Goal: Transaction & Acquisition: Purchase product/service

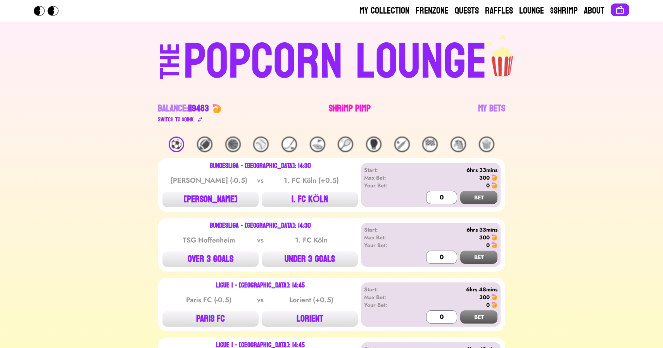
click at [341, 104] on link "Shrimp Pimp" at bounding box center [350, 113] width 42 height 22
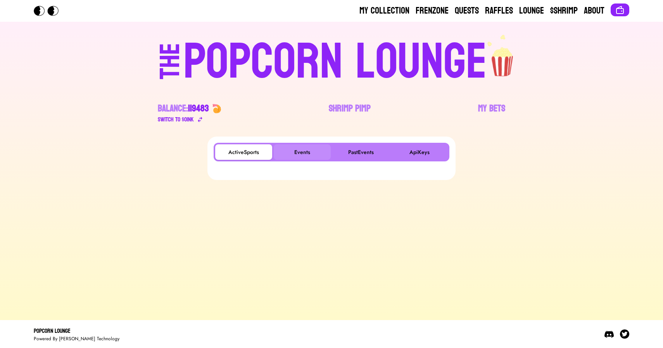
click at [303, 151] on button "Events" at bounding box center [302, 151] width 57 height 15
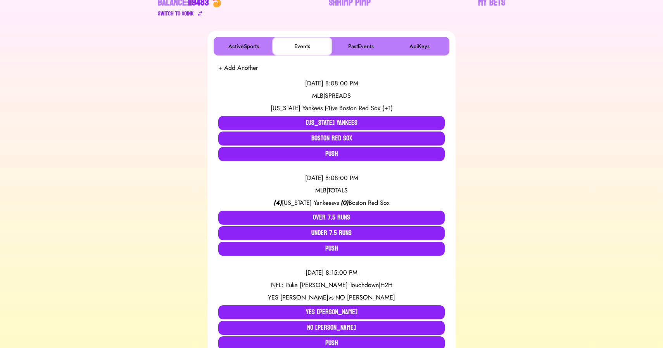
scroll to position [111, 0]
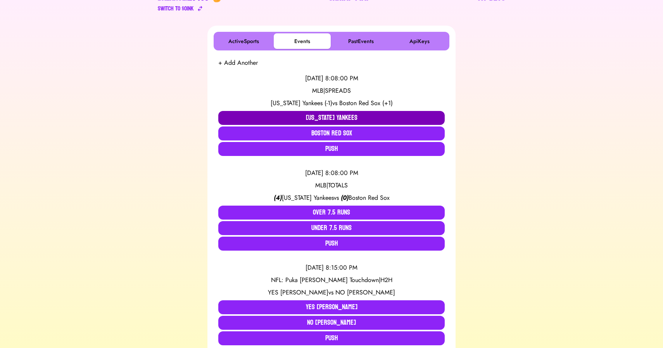
click at [317, 115] on button "[US_STATE] Yankees" at bounding box center [331, 118] width 226 height 14
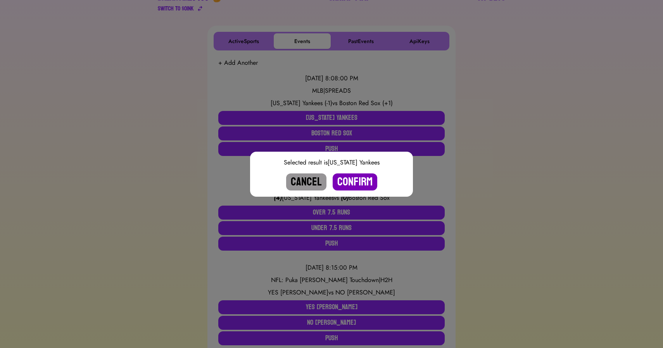
click at [350, 180] on button "Confirm" at bounding box center [354, 181] width 45 height 17
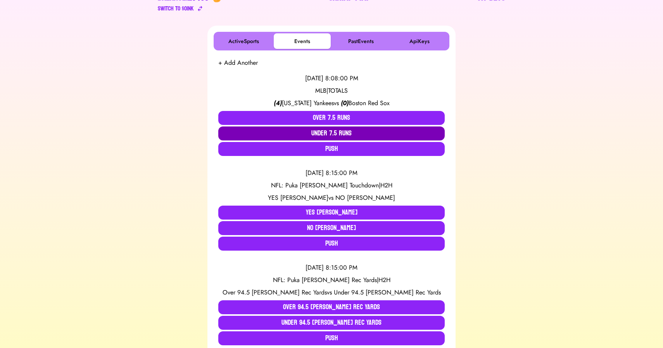
click at [333, 134] on button "Under 7.5 Runs" at bounding box center [331, 133] width 226 height 14
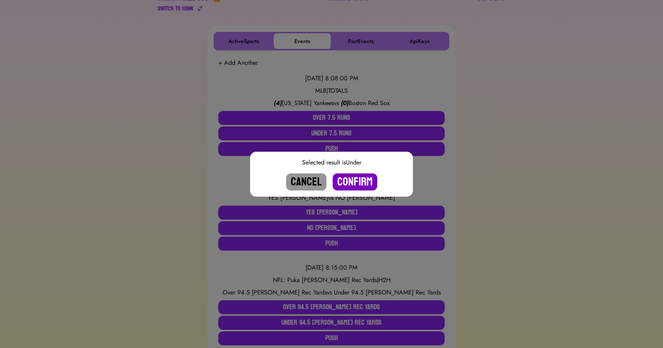
click at [347, 181] on button "Confirm" at bounding box center [354, 181] width 45 height 17
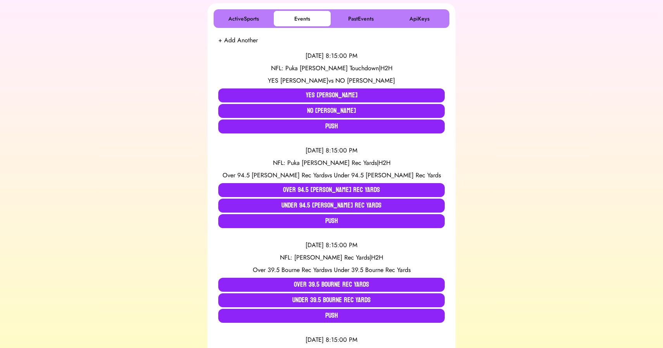
scroll to position [142, 0]
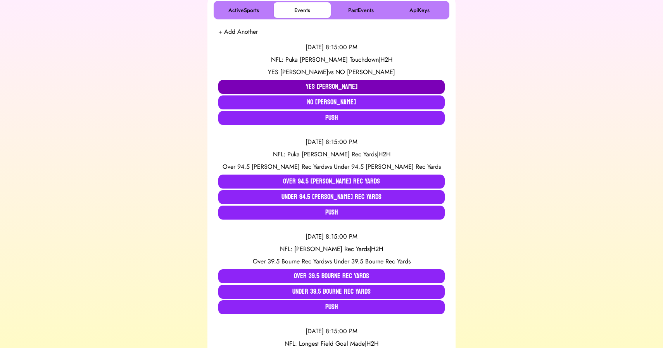
click at [269, 86] on button "YES [PERSON_NAME]" at bounding box center [331, 87] width 226 height 14
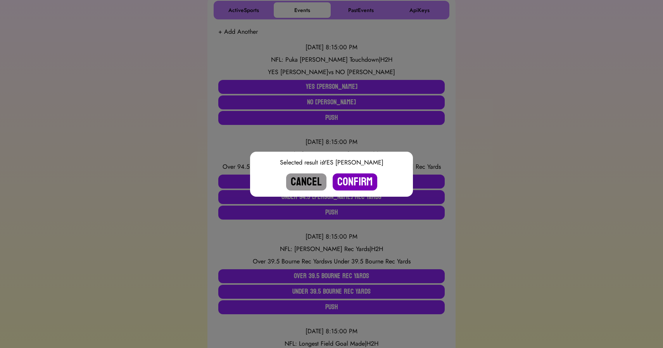
click at [353, 181] on button "Confirm" at bounding box center [354, 181] width 45 height 17
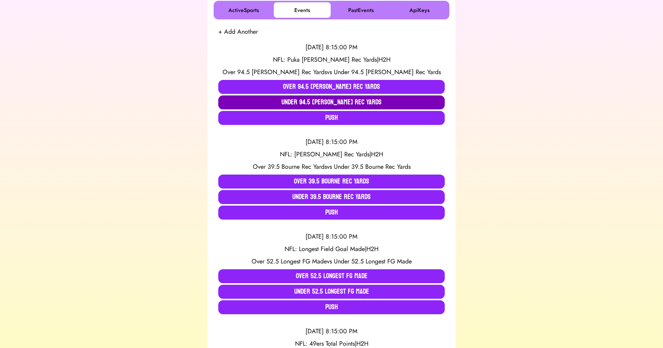
click at [315, 100] on button "Under 94.5 [PERSON_NAME] Rec Yards" at bounding box center [331, 102] width 226 height 14
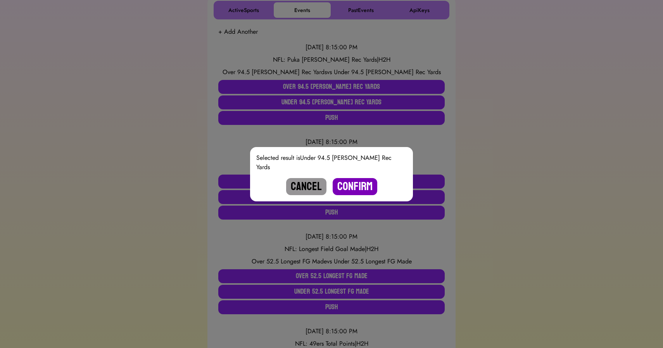
click at [349, 181] on button "Confirm" at bounding box center [354, 186] width 45 height 17
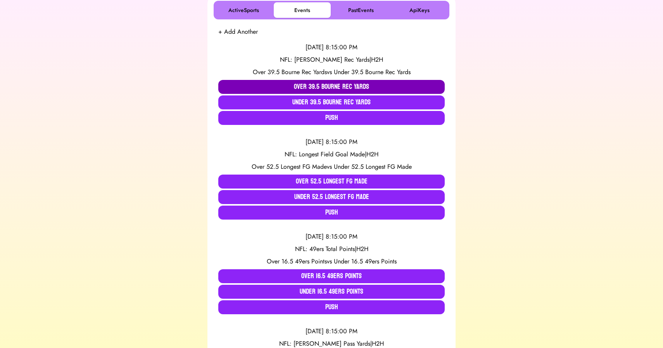
click at [292, 87] on button "Over 39.5 Bourne Rec Yards" at bounding box center [331, 87] width 226 height 14
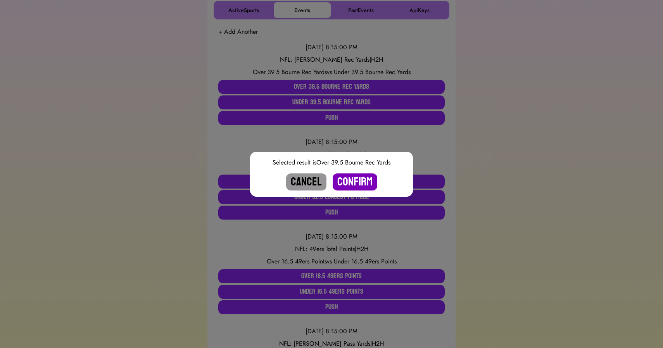
click at [350, 180] on button "Confirm" at bounding box center [354, 181] width 45 height 17
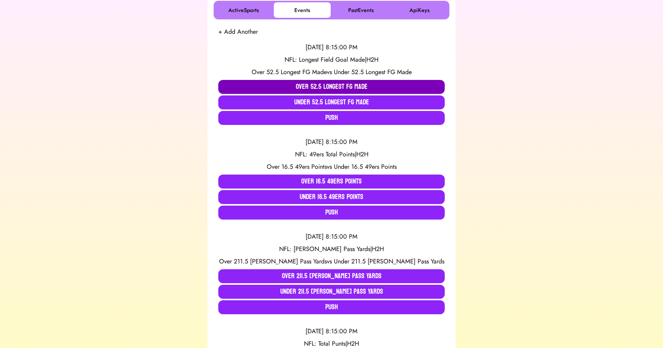
click at [311, 86] on button "Over 52.5 Longest FG Made" at bounding box center [331, 87] width 226 height 14
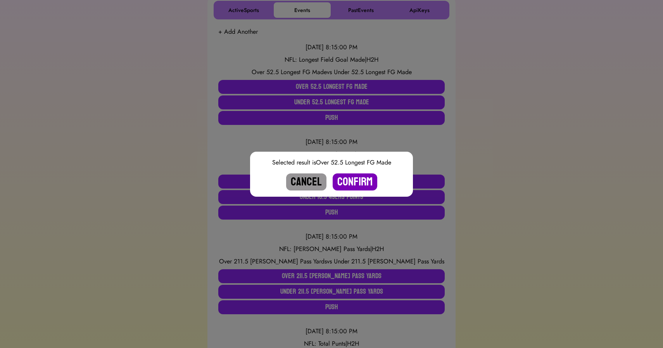
click at [354, 182] on button "Confirm" at bounding box center [354, 181] width 45 height 17
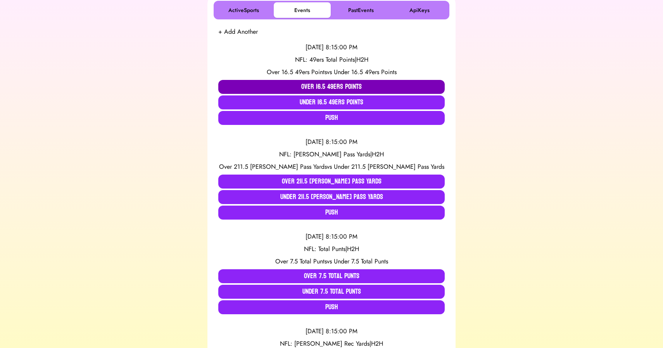
click at [332, 88] on button "Over 16.5 49ers Points" at bounding box center [331, 87] width 226 height 14
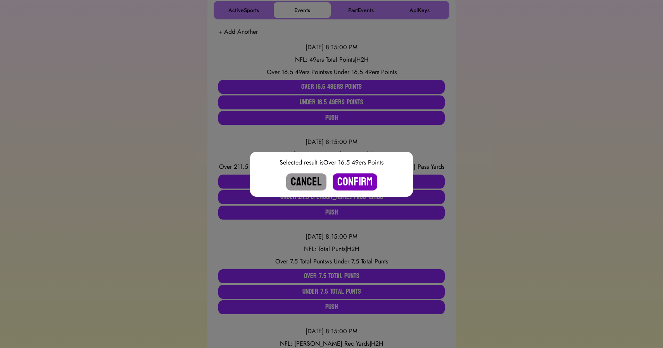
click at [351, 181] on button "Confirm" at bounding box center [354, 181] width 45 height 17
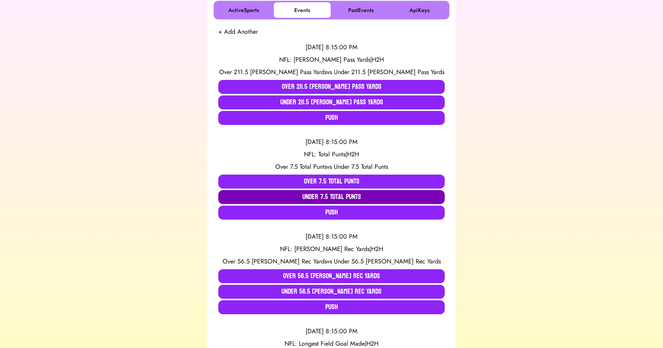
click at [345, 194] on button "Under 7.5 Total Punts" at bounding box center [331, 197] width 226 height 14
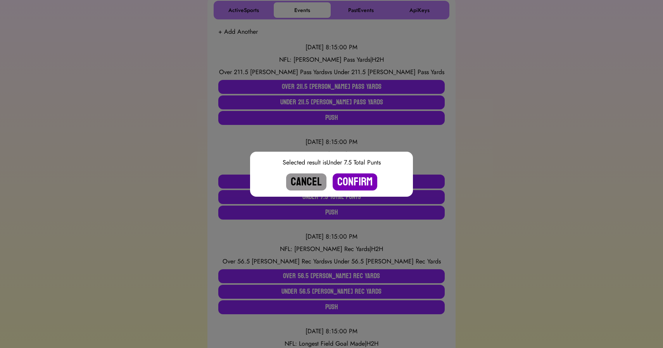
click at [354, 181] on button "Confirm" at bounding box center [354, 181] width 45 height 17
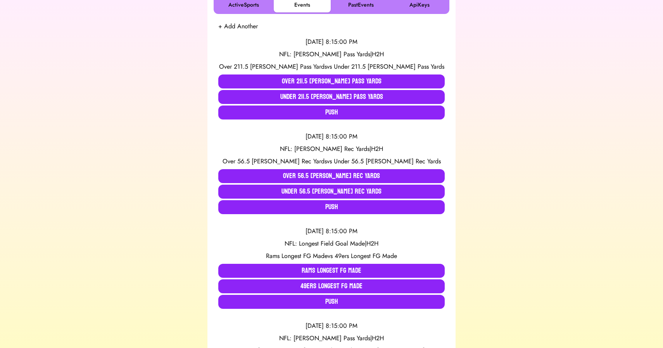
scroll to position [140, 0]
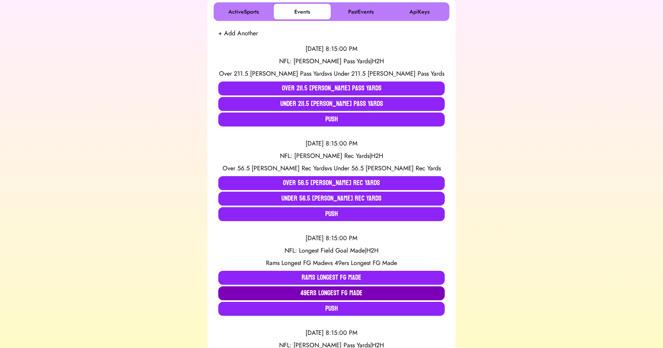
click at [301, 296] on button "49ers Longest FG Made" at bounding box center [331, 293] width 226 height 14
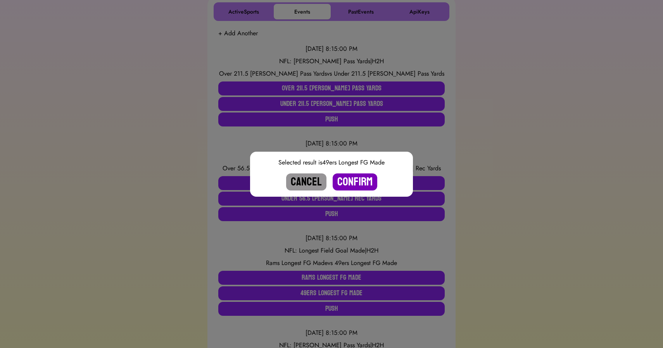
click at [358, 180] on button "Confirm" at bounding box center [354, 181] width 45 height 17
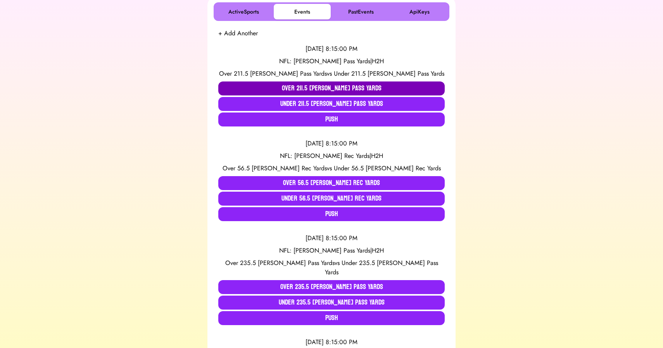
click at [315, 86] on button "Over 211.5 [PERSON_NAME] Pass Yards" at bounding box center [331, 88] width 226 height 14
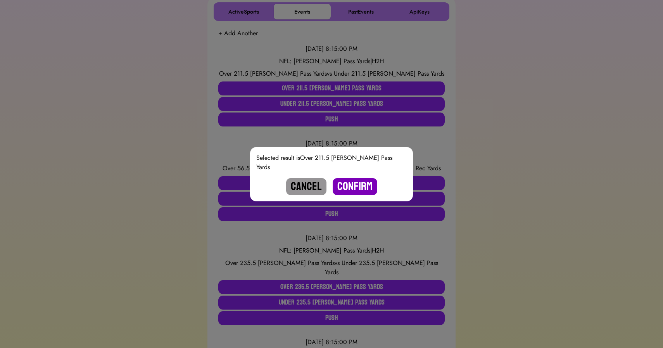
click at [353, 180] on button "Confirm" at bounding box center [354, 186] width 45 height 17
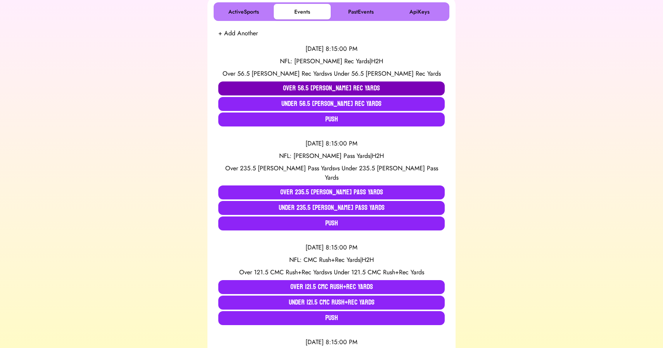
click at [320, 90] on button "Over 56.5 [PERSON_NAME] Rec Yards" at bounding box center [331, 88] width 226 height 14
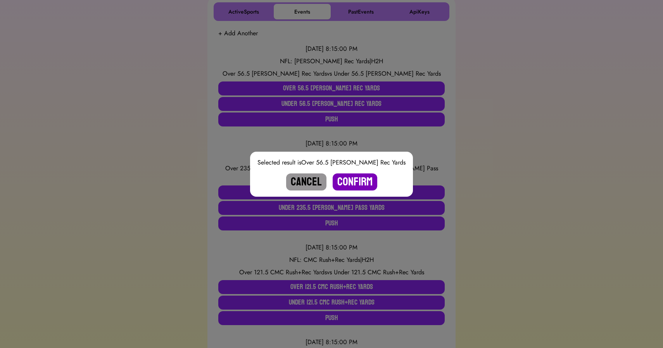
click at [353, 183] on button "Confirm" at bounding box center [354, 181] width 45 height 17
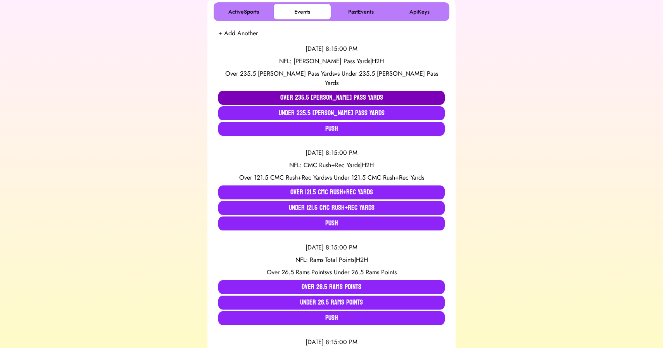
click at [293, 91] on button "Over 235.5 [PERSON_NAME] Pass Yards" at bounding box center [331, 98] width 226 height 14
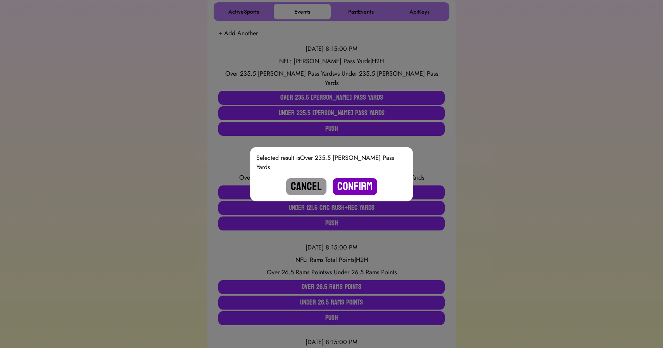
click at [352, 178] on button "Confirm" at bounding box center [354, 186] width 45 height 17
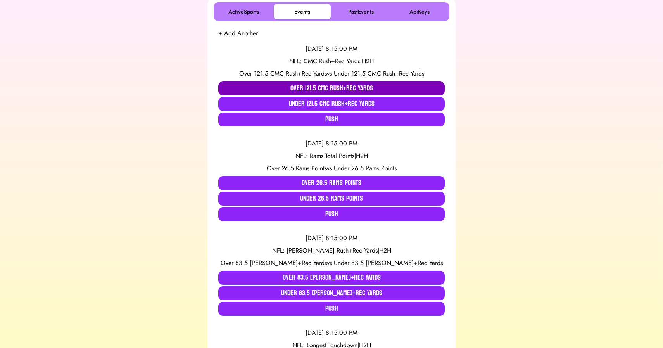
click at [265, 88] on button "Over 121.5 CMC Rush+Rec Yards" at bounding box center [331, 88] width 226 height 14
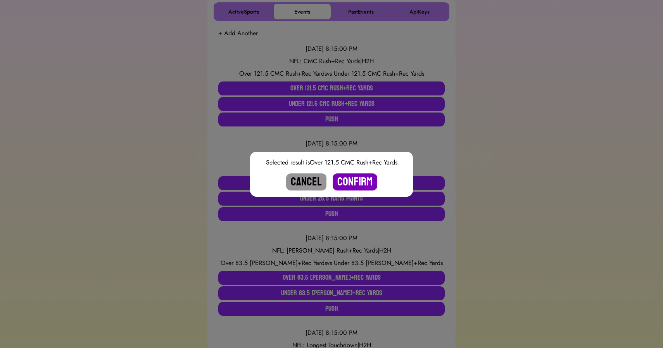
click at [360, 183] on button "Confirm" at bounding box center [354, 181] width 45 height 17
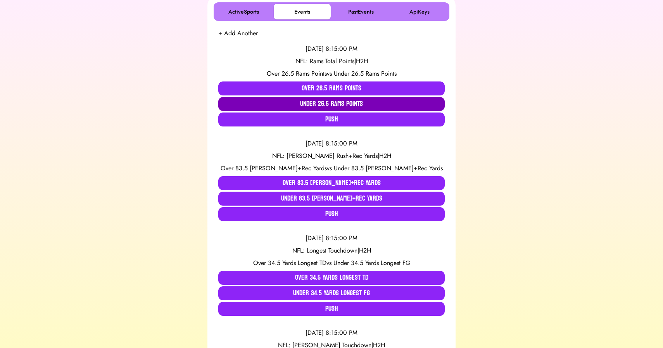
click at [320, 104] on button "Under 26.5 Rams Points" at bounding box center [331, 104] width 226 height 14
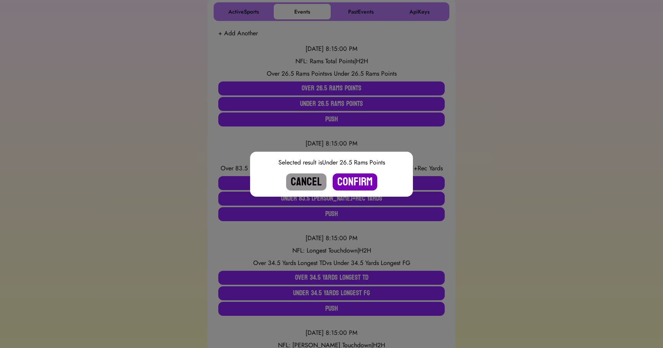
click at [353, 180] on button "Confirm" at bounding box center [354, 181] width 45 height 17
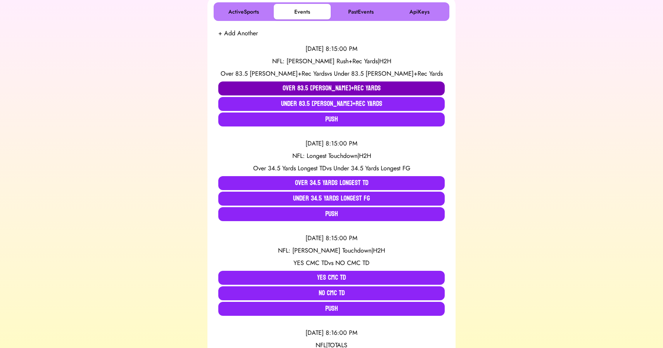
click at [297, 88] on button "Over 83.5 [PERSON_NAME]+Rec Yards" at bounding box center [331, 88] width 226 height 14
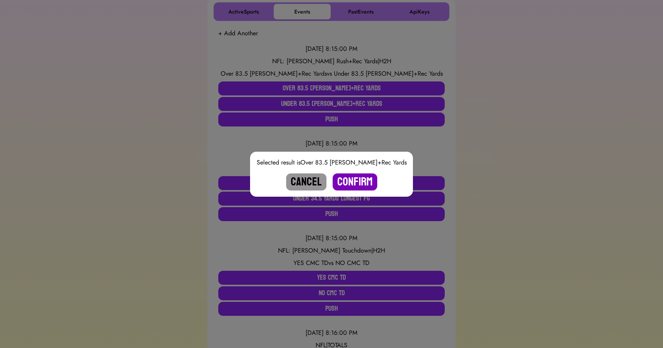
click at [356, 181] on button "Confirm" at bounding box center [354, 181] width 45 height 17
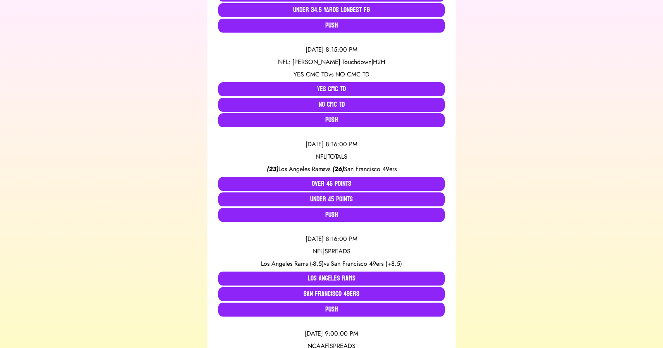
scroll to position [235, 0]
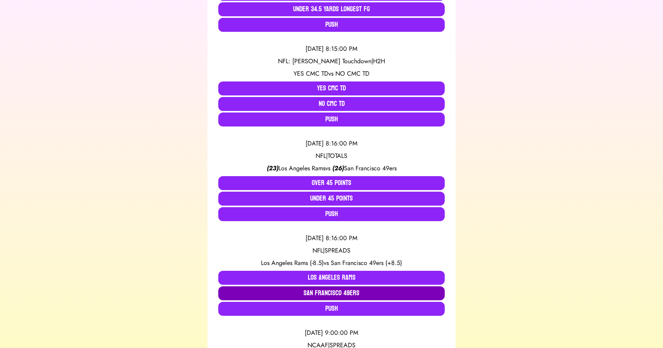
click at [334, 291] on button "San Francisco 49ers" at bounding box center [331, 293] width 226 height 14
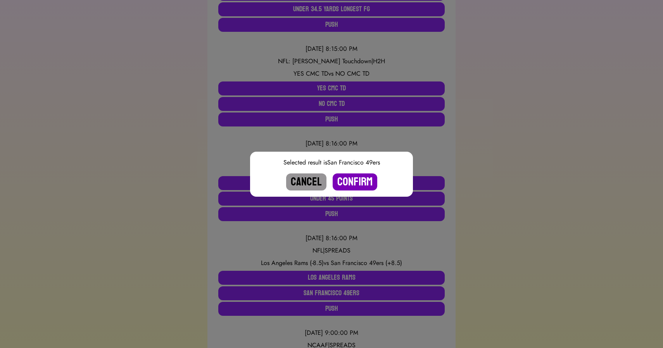
click at [358, 181] on button "Confirm" at bounding box center [354, 181] width 45 height 17
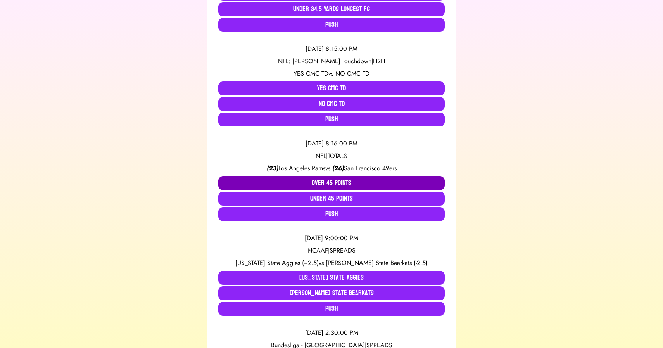
click at [329, 184] on button "Over 45 Points" at bounding box center [331, 183] width 226 height 14
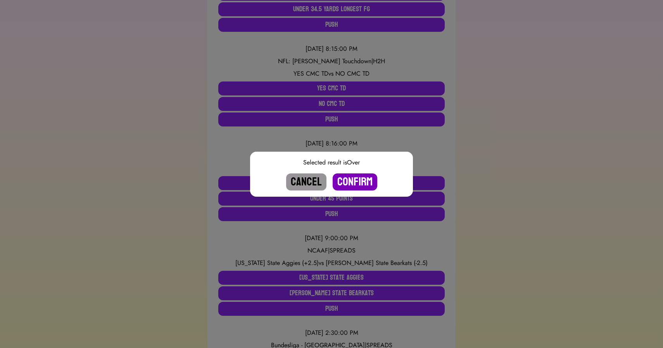
click at [354, 181] on button "Confirm" at bounding box center [354, 181] width 45 height 17
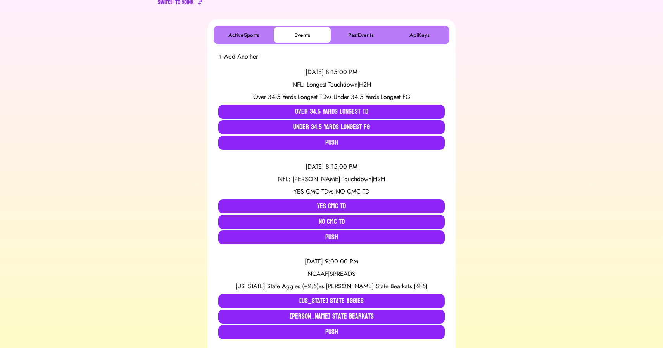
scroll to position [116, 0]
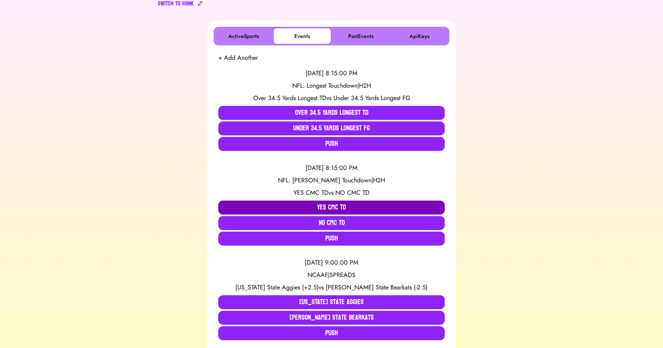
click at [305, 205] on button "YES CMC TD" at bounding box center [331, 207] width 226 height 14
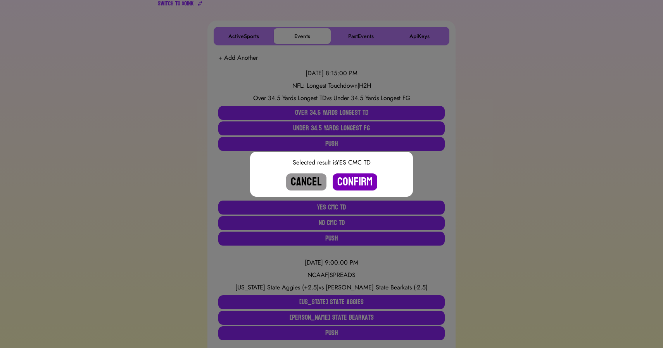
click at [347, 182] on button "Confirm" at bounding box center [354, 181] width 45 height 17
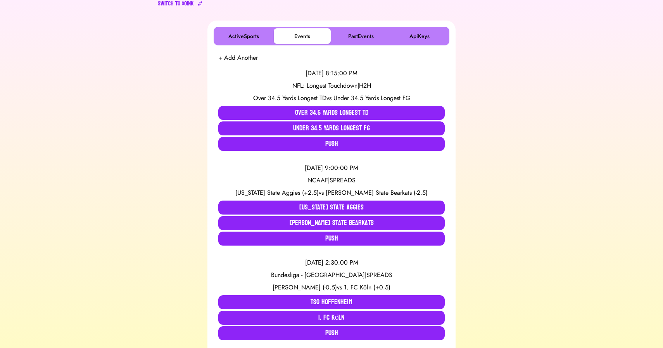
scroll to position [67, 0]
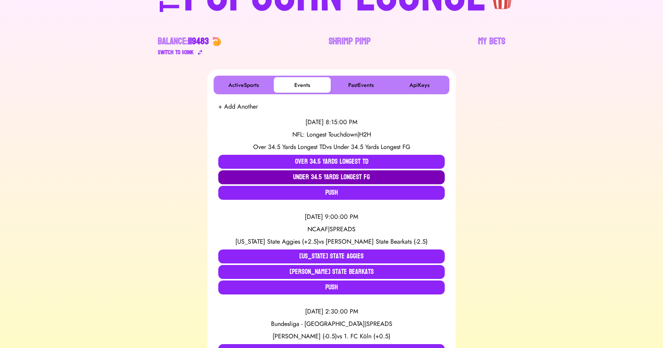
click at [309, 175] on button "Under 34.5 Yards Longest FG" at bounding box center [331, 177] width 226 height 14
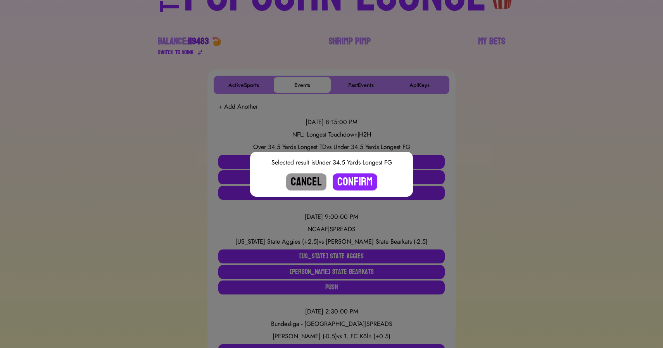
click at [249, 138] on div "Selected result is Under 34.5 Yards Longest FG Cancel Confirm" at bounding box center [331, 174] width 663 height 348
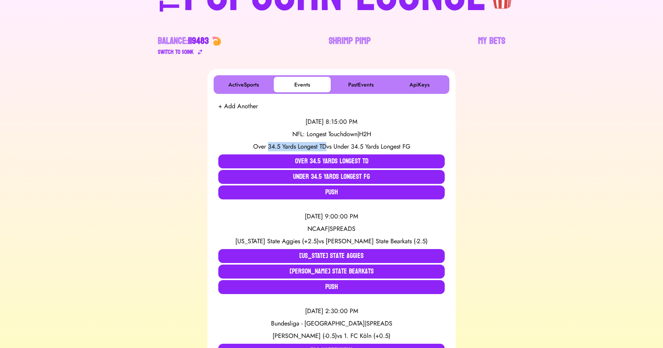
drag, startPoint x: 267, startPoint y: 145, endPoint x: 325, endPoint y: 144, distance: 58.5
click at [325, 144] on div "Over 34.5 Yards Longest TD vs Under 34.5 Yards Longest FG" at bounding box center [331, 146] width 226 height 9
drag, startPoint x: 326, startPoint y: 147, endPoint x: 307, endPoint y: 147, distance: 19.0
click at [307, 147] on div "Over 34.5 Yards Longest TD vs Under 34.5 Yards Longest FG" at bounding box center [331, 146] width 226 height 9
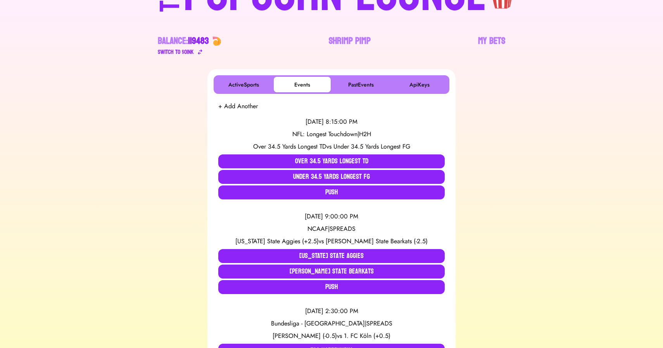
click at [300, 134] on div "NFL: Longest Touchdown | H2H" at bounding box center [331, 133] width 226 height 9
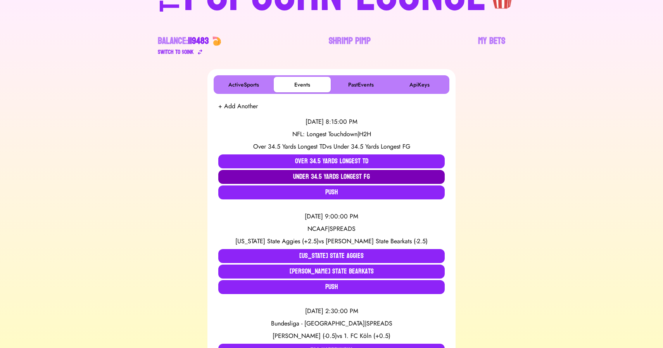
click at [324, 179] on button "Under 34.5 Yards Longest FG" at bounding box center [331, 177] width 226 height 14
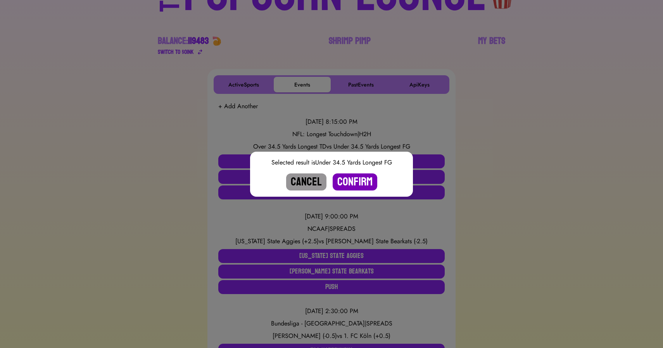
click at [357, 180] on button "Confirm" at bounding box center [354, 181] width 45 height 17
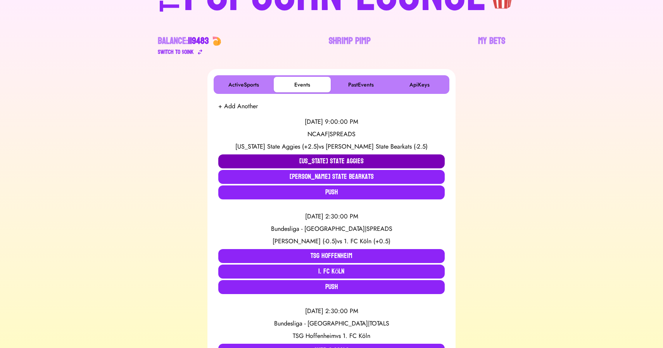
click at [258, 160] on button "[US_STATE] State Aggies" at bounding box center [331, 161] width 226 height 14
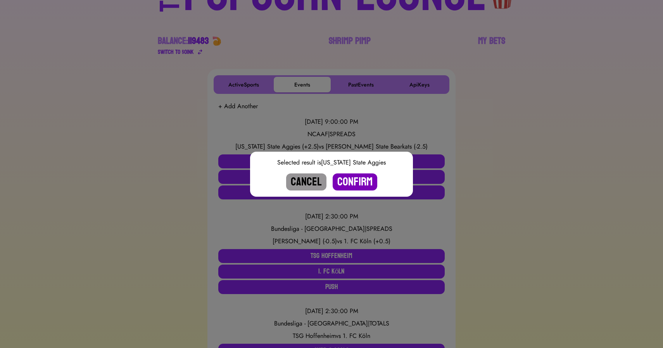
click at [352, 178] on button "Confirm" at bounding box center [354, 181] width 45 height 17
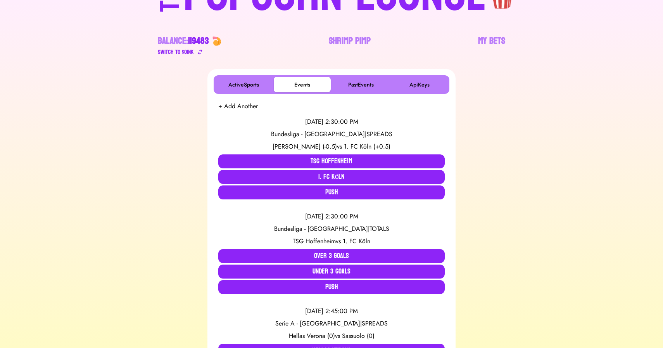
scroll to position [0, 0]
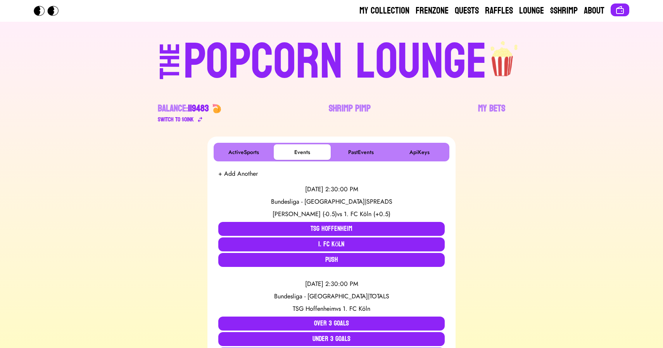
click at [336, 74] on div "POPCORN LOUNGE" at bounding box center [334, 62] width 303 height 50
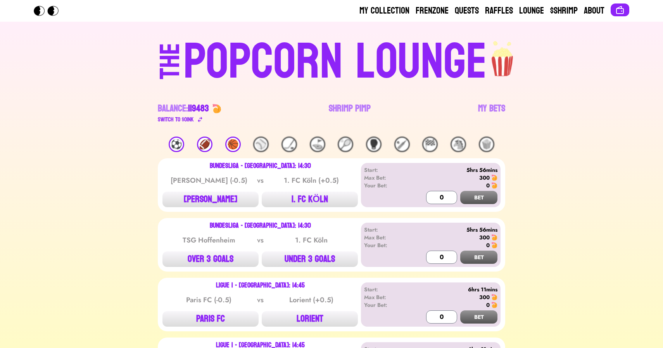
click at [178, 139] on div "⚽️" at bounding box center [176, 143] width 15 height 15
click at [487, 109] on link "My Bets" at bounding box center [491, 113] width 27 height 22
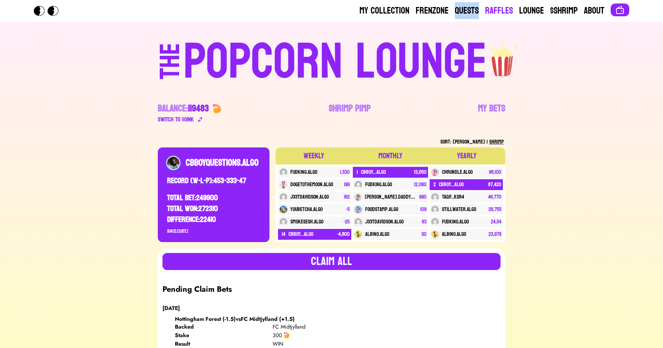
click at [493, 11] on link "Raffles" at bounding box center [499, 11] width 28 height 12
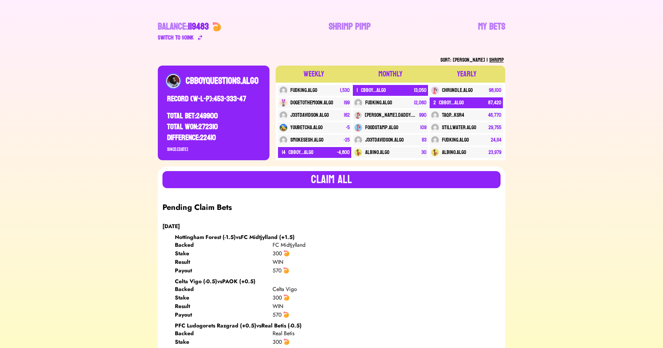
scroll to position [64, 0]
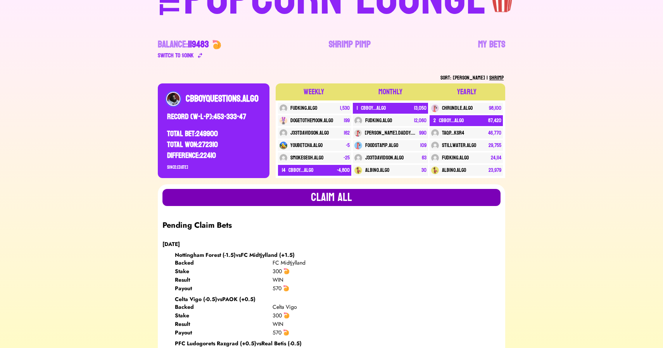
click at [311, 201] on button "Claim all" at bounding box center [331, 197] width 338 height 17
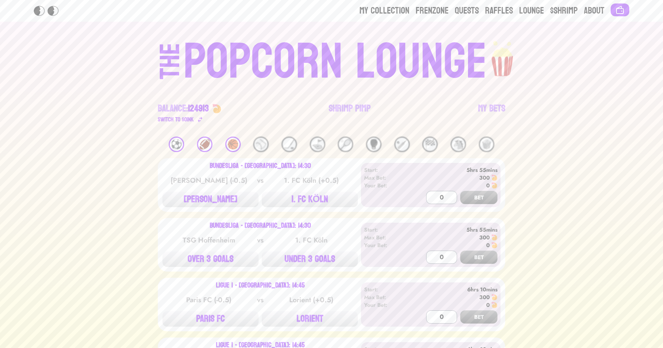
click at [179, 142] on div "⚽️" at bounding box center [176, 143] width 15 height 15
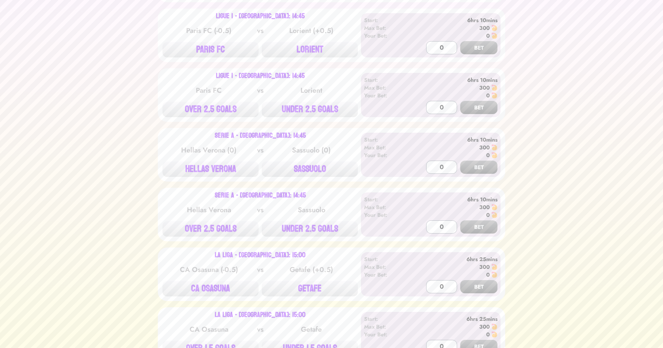
scroll to position [269, 0]
click at [214, 49] on button "PARIS FC" at bounding box center [210, 49] width 96 height 15
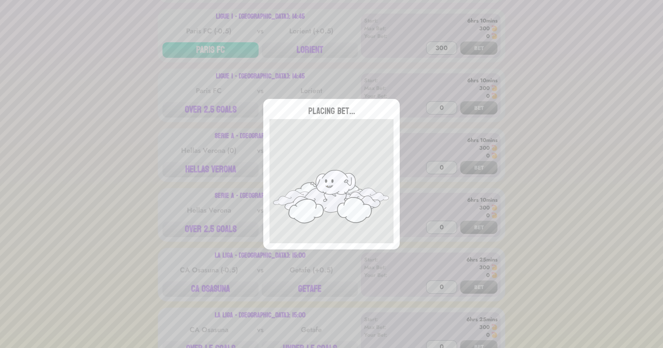
type input "0"
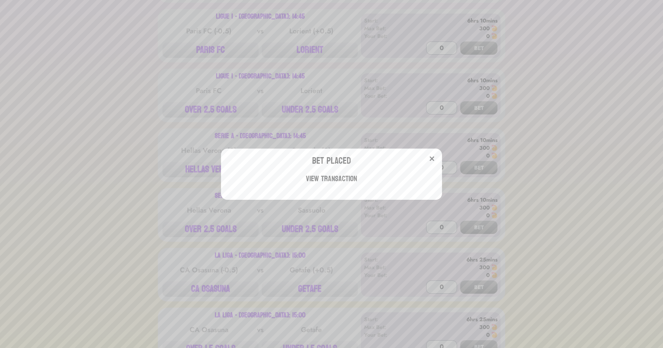
click at [212, 111] on div "Bet Placed View Transaction" at bounding box center [331, 174] width 663 height 348
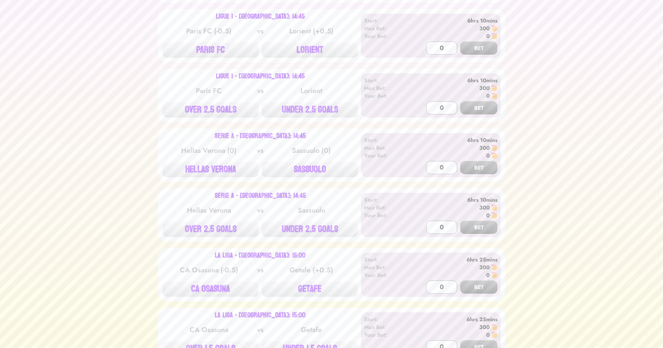
click at [212, 111] on button "OVER 2.5 GOALS" at bounding box center [210, 109] width 96 height 15
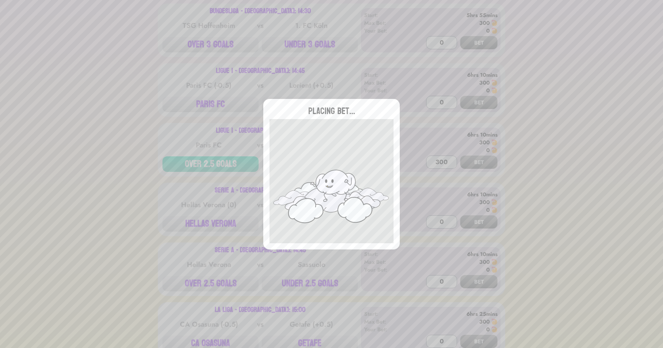
type input "0"
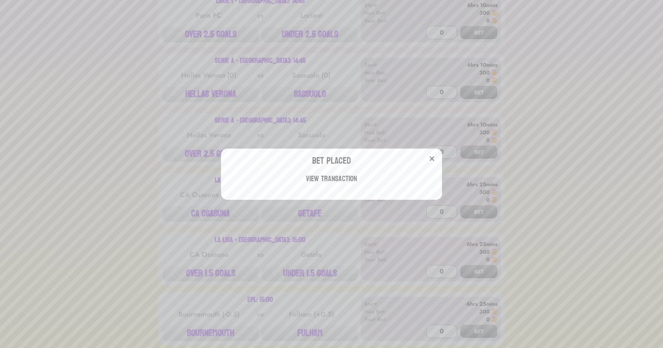
scroll to position [372, 0]
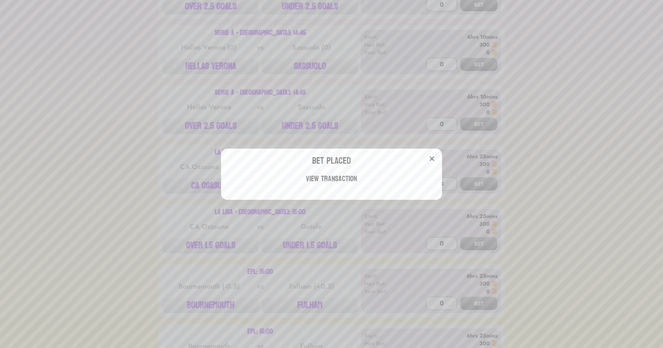
click at [134, 137] on div "Bet Placed View Transaction" at bounding box center [331, 174] width 663 height 348
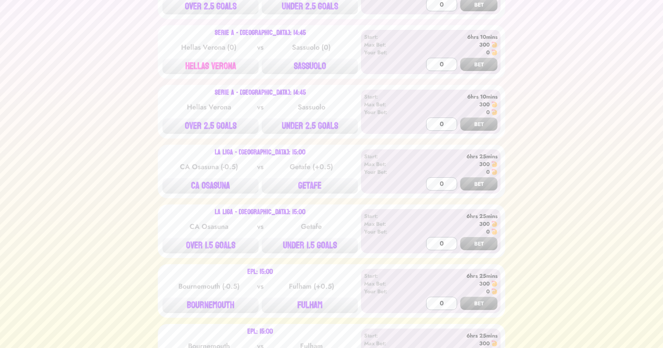
click at [202, 62] on button "HELLAS VERONA" at bounding box center [210, 66] width 96 height 15
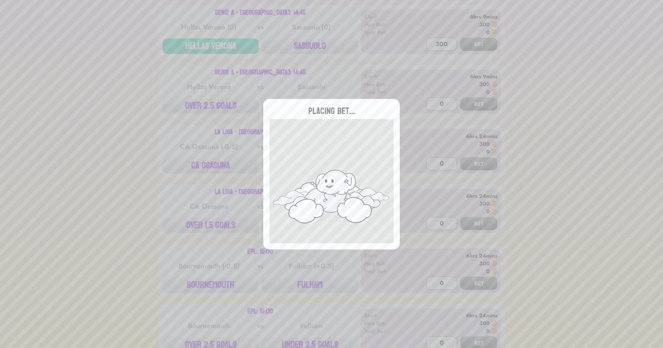
type input "0"
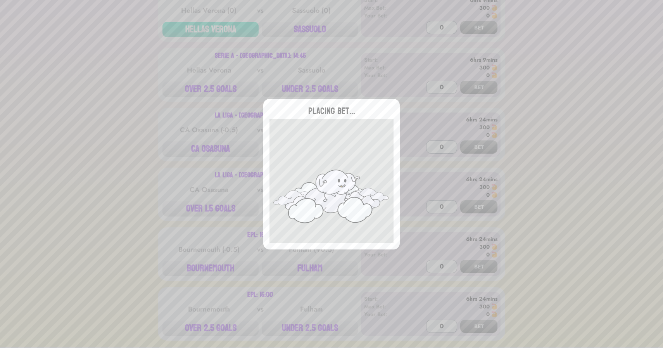
scroll to position [415, 0]
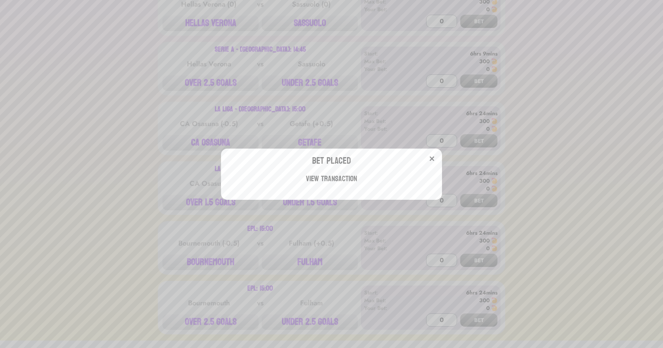
click at [311, 79] on div "Bet Placed View Transaction" at bounding box center [331, 174] width 663 height 348
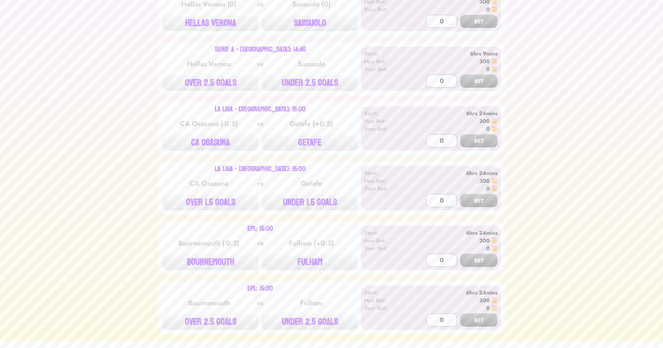
click at [311, 79] on button "UNDER 2.5 GOALS" at bounding box center [310, 82] width 96 height 15
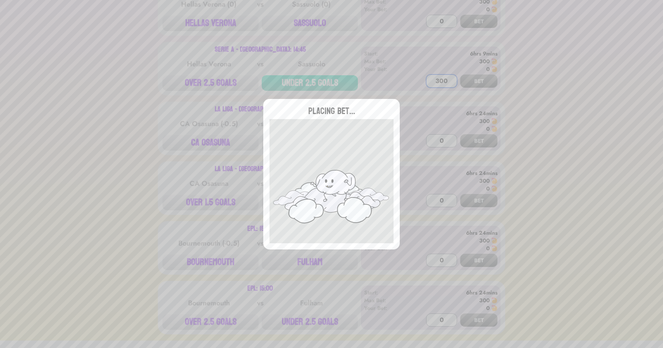
scroll to position [435, 0]
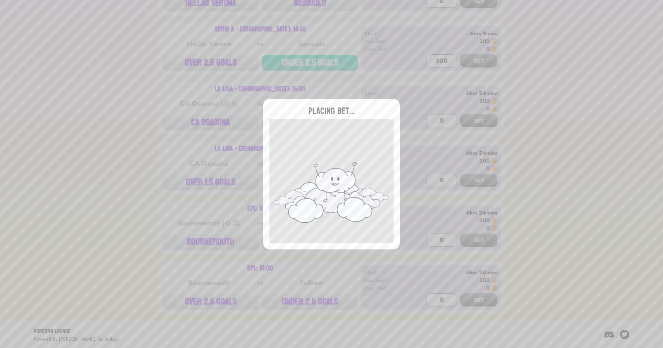
type input "0"
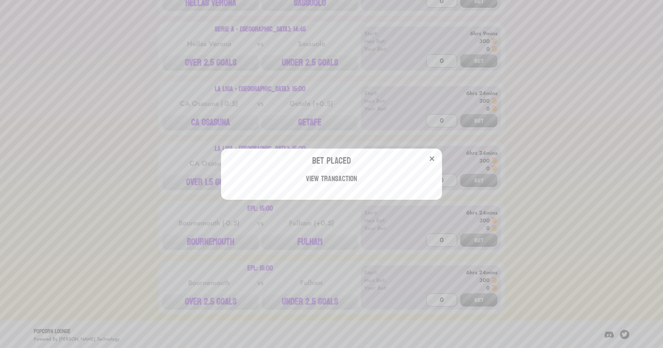
click at [151, 90] on div "Bet Placed View Transaction" at bounding box center [331, 174] width 663 height 348
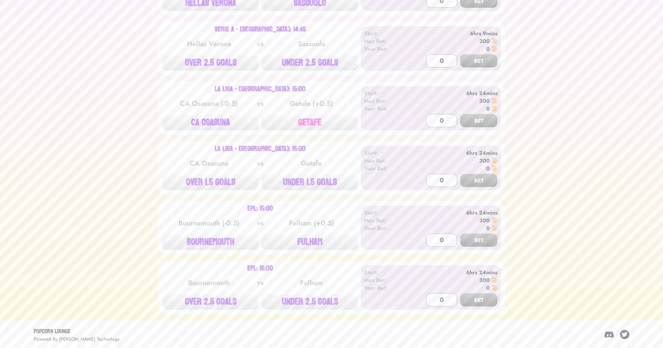
click at [303, 120] on button "GETAFE" at bounding box center [310, 122] width 96 height 15
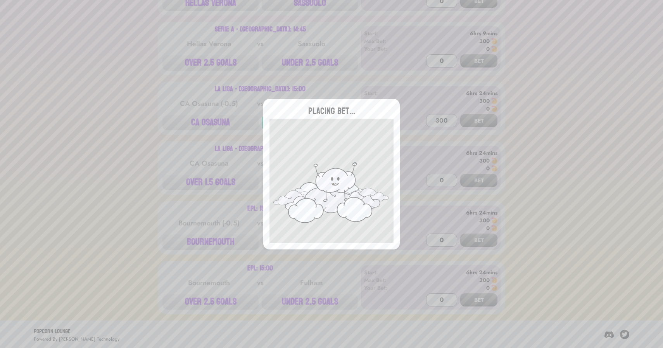
type input "0"
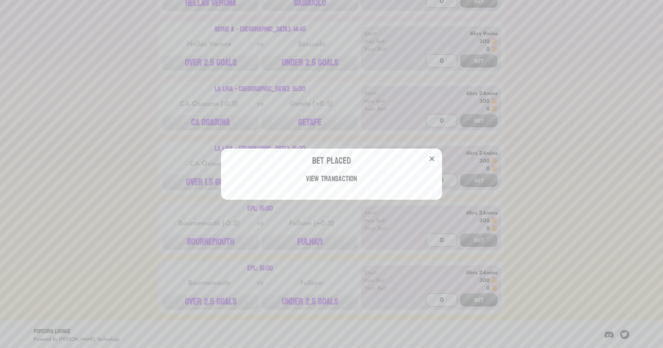
click at [198, 171] on div "Bet Placed View Transaction" at bounding box center [331, 174] width 663 height 348
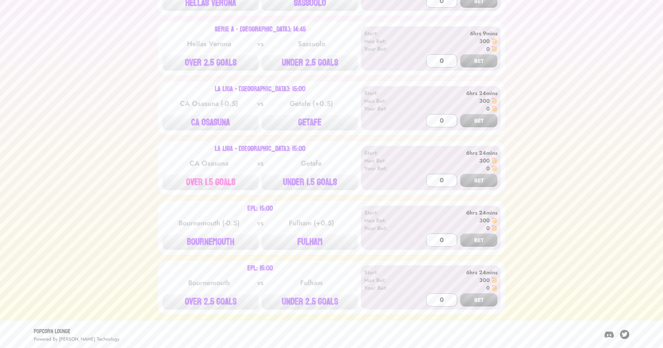
click at [200, 177] on button "OVER 1.5 GOALS" at bounding box center [210, 181] width 96 height 15
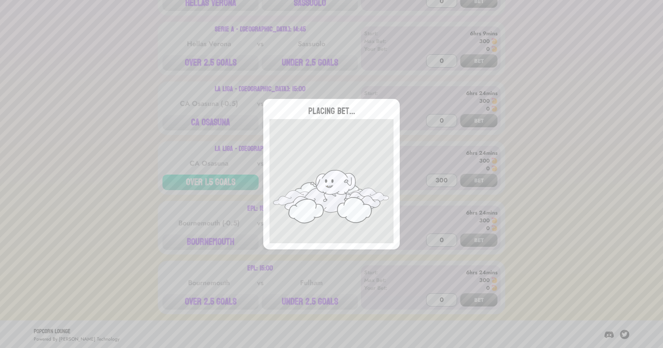
type input "0"
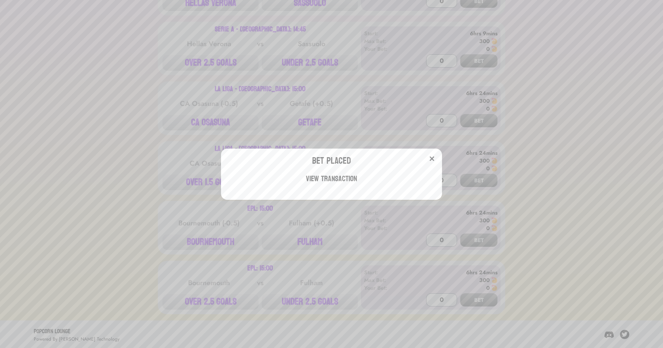
click at [259, 106] on div "Bet Placed View Transaction" at bounding box center [331, 174] width 663 height 348
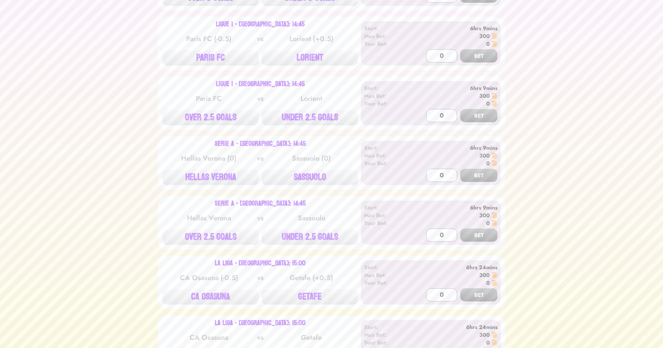
scroll to position [0, 0]
